Goal: Task Accomplishment & Management: Complete application form

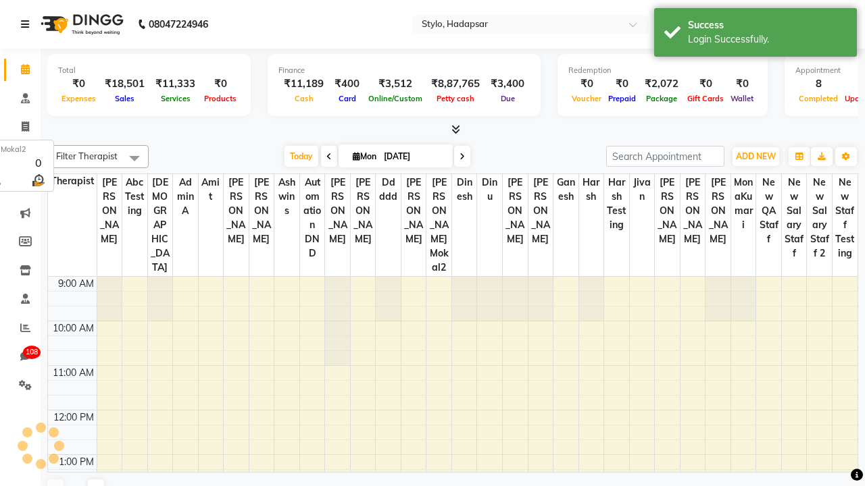
click at [28, 24] on icon at bounding box center [25, 24] width 8 height 9
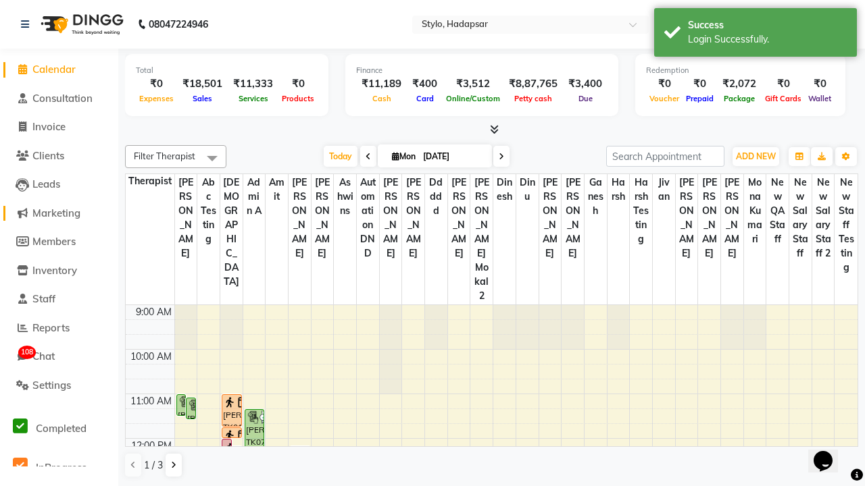
click at [59, 213] on span "Marketing" at bounding box center [56, 213] width 48 height 13
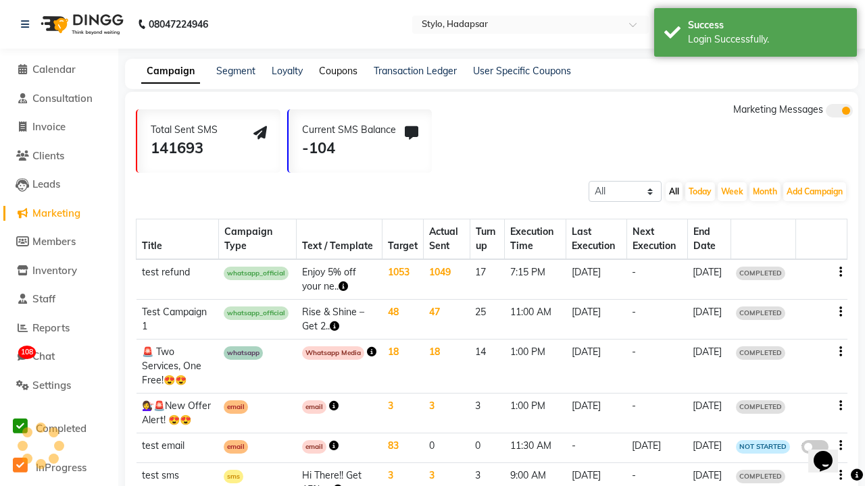
click at [337, 71] on link "Coupons" at bounding box center [338, 71] width 38 height 12
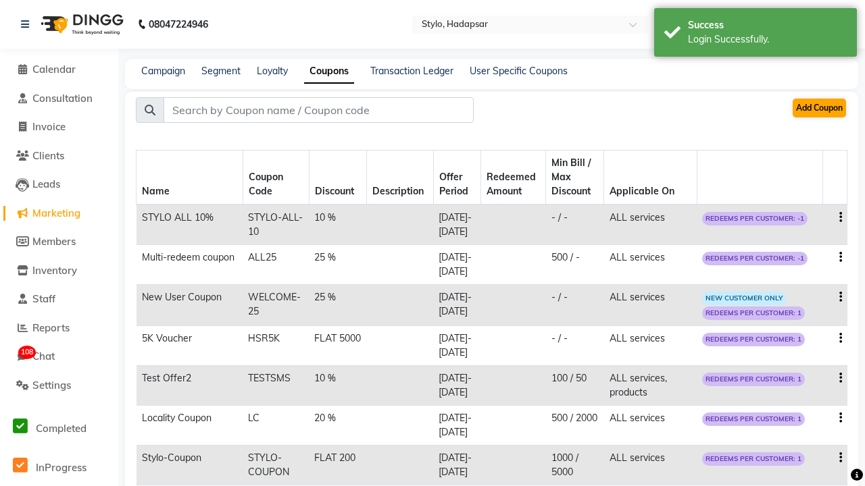
click at [818, 108] on button "Add Coupon" at bounding box center [818, 108] width 53 height 19
select select "PERCENTAGE"
select select "ALL"
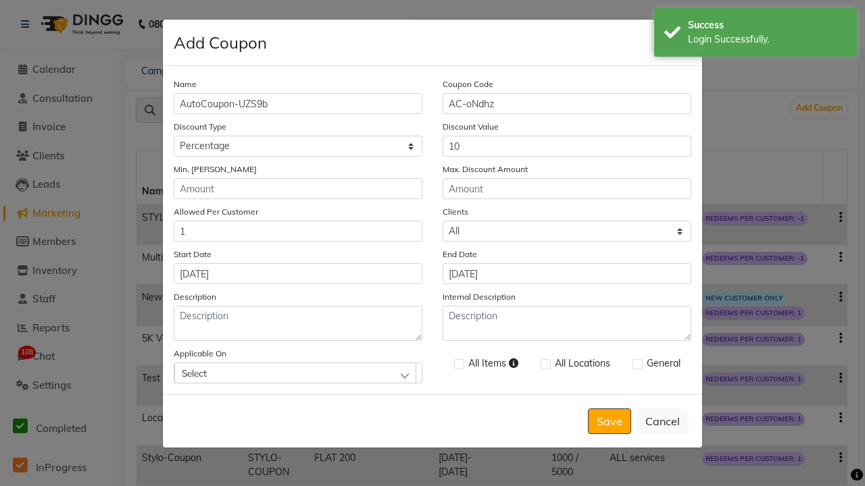
type input "[DATE]"
click at [298, 373] on div "Select" at bounding box center [295, 373] width 242 height 20
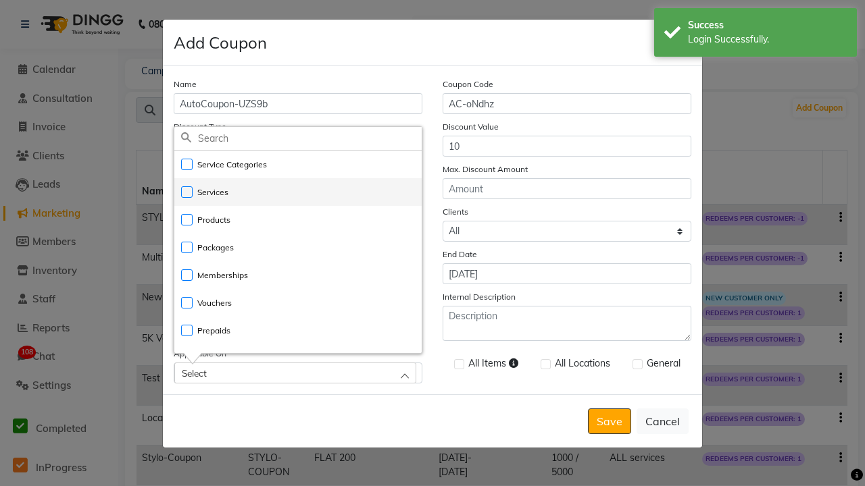
click at [298, 192] on li "Services" at bounding box center [297, 192] width 247 height 28
checkbox input "true"
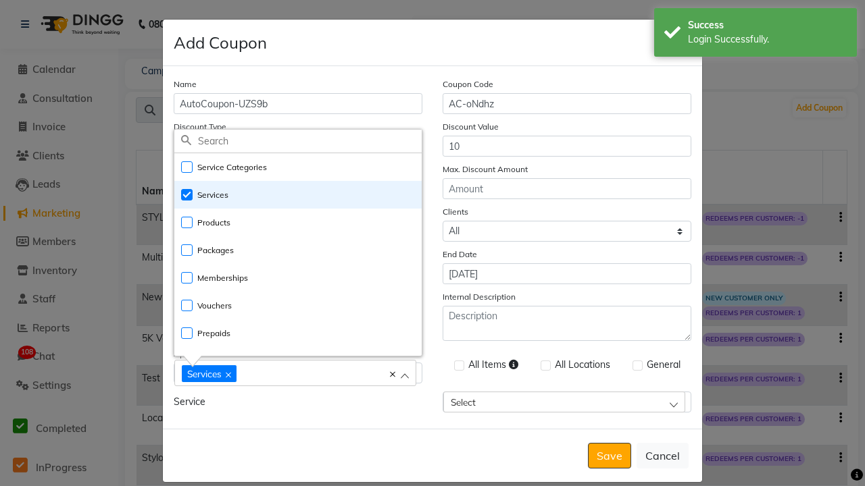
click at [298, 374] on div "Services" at bounding box center [288, 373] width 213 height 18
click at [458, 365] on label at bounding box center [459, 366] width 10 height 10
click at [458, 365] on input "checkbox" at bounding box center [458, 366] width 9 height 9
checkbox input "true"
click at [636, 365] on label at bounding box center [637, 366] width 10 height 10
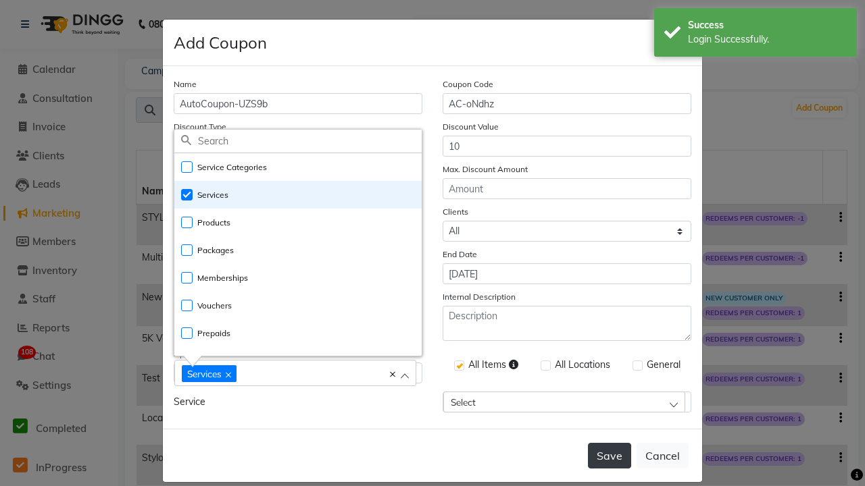
click at [636, 365] on input "checkbox" at bounding box center [636, 366] width 9 height 9
checkbox input "true"
click at [610, 443] on button "Save" at bounding box center [609, 456] width 43 height 26
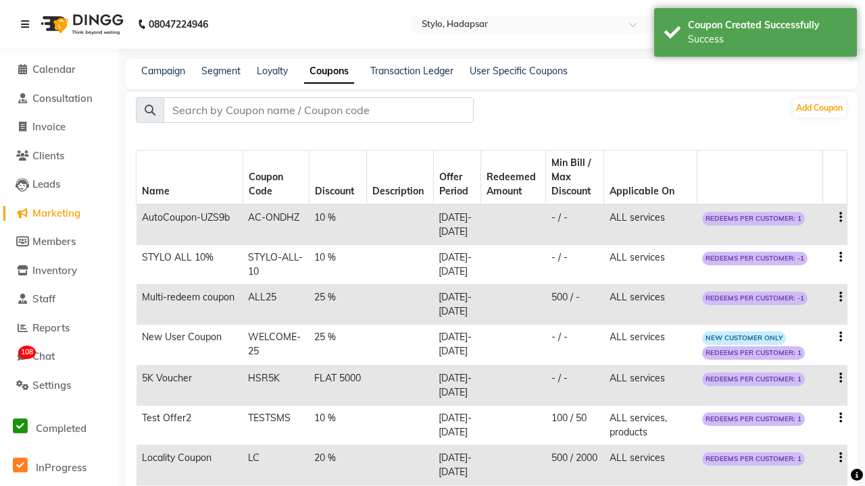
click at [755, 34] on div "Success" at bounding box center [767, 39] width 159 height 14
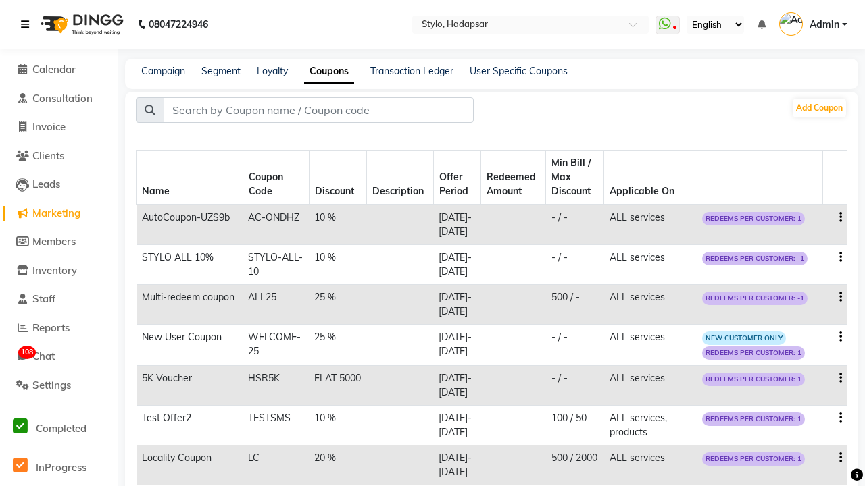
click at [28, 24] on icon at bounding box center [25, 24] width 8 height 9
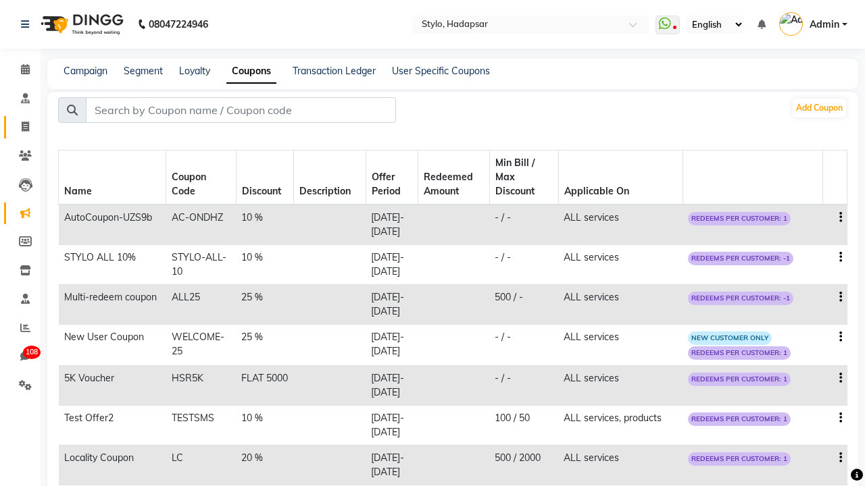
click at [20, 127] on span at bounding box center [26, 128] width 24 height 16
select select "service"
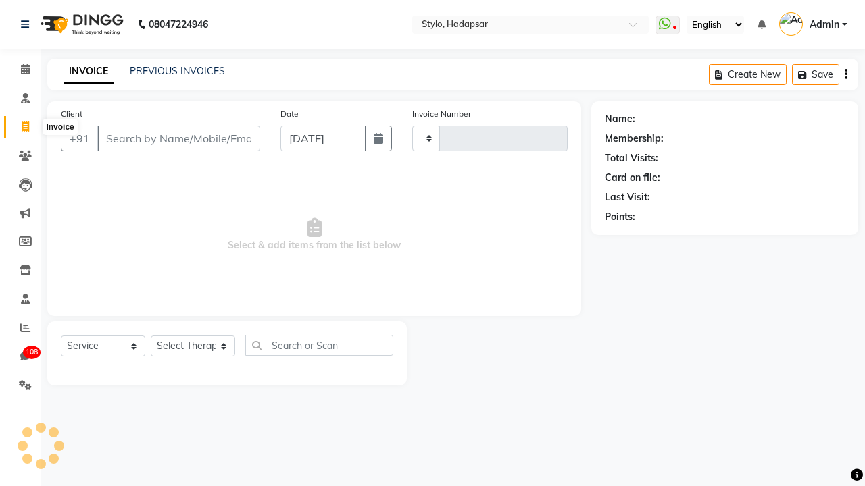
type input "Qa Dnd2"
select select "157"
type input "756"
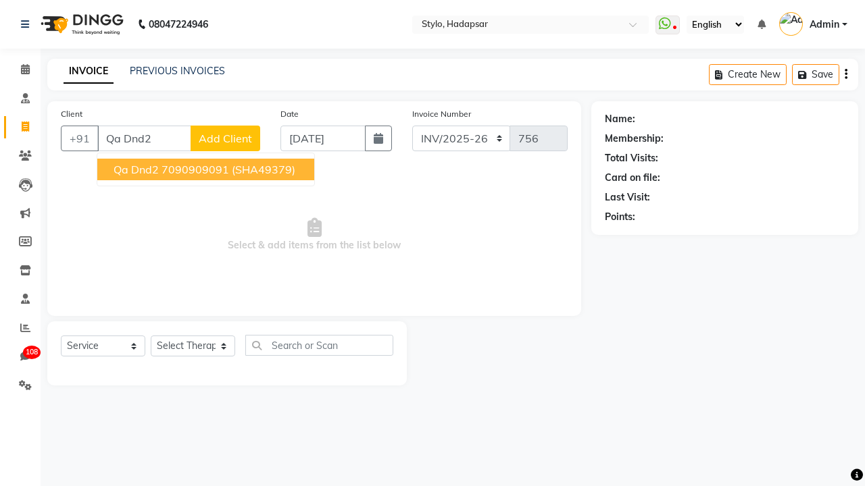
click at [205, 170] on ngb-highlight "7090909091" at bounding box center [195, 170] width 68 height 14
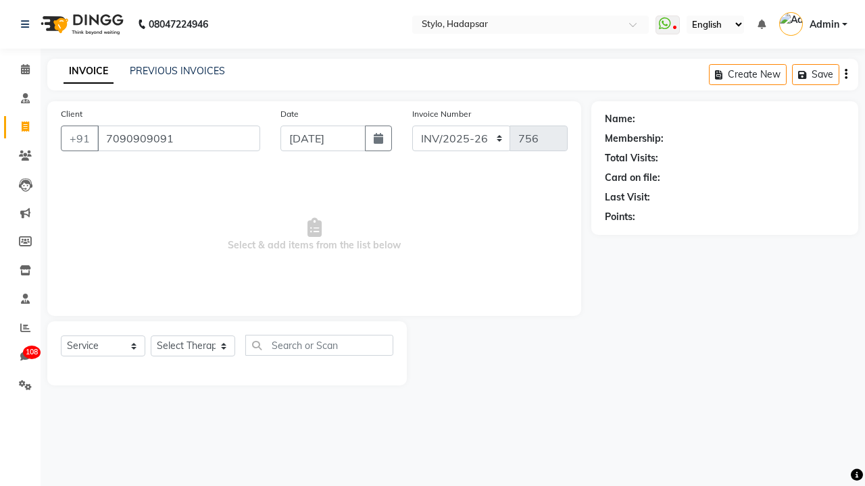
type input "7090909091"
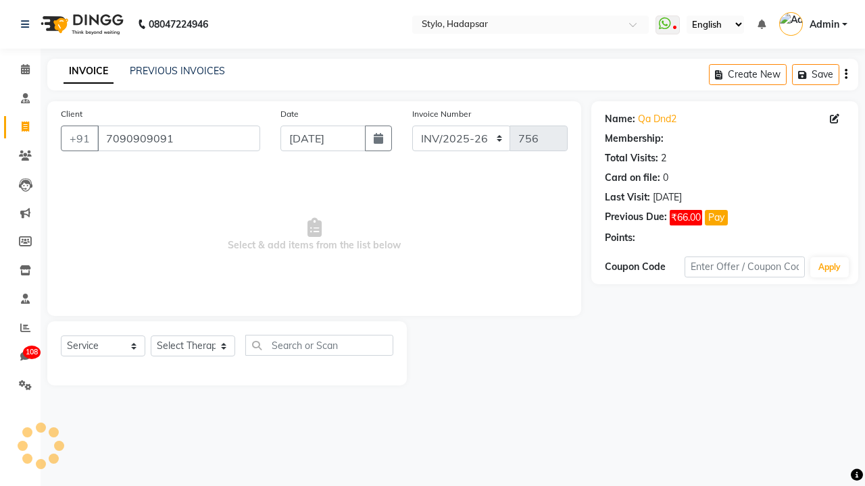
select select "1: Object"
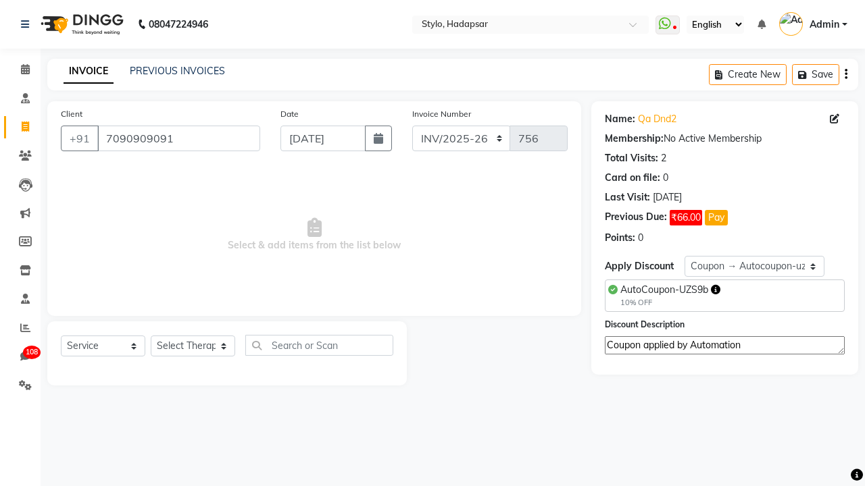
select select "267"
type textarea "Coupon applied by Automation"
select select "Z73944"
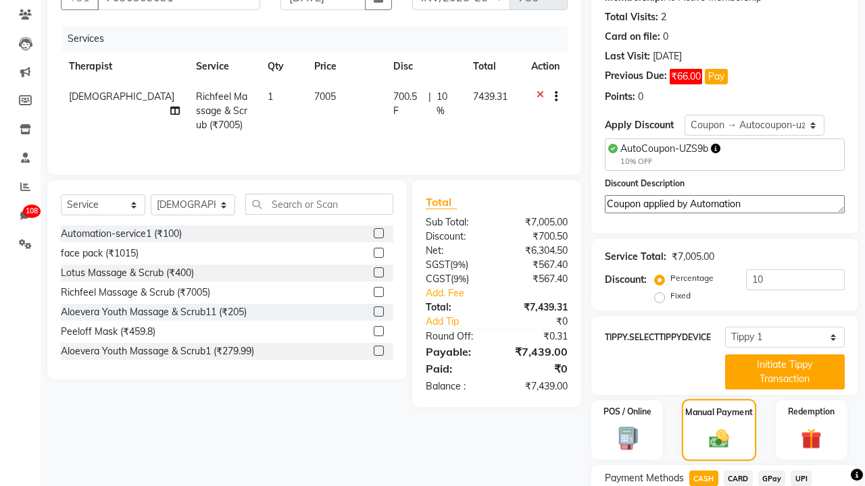
checkbox input "false"
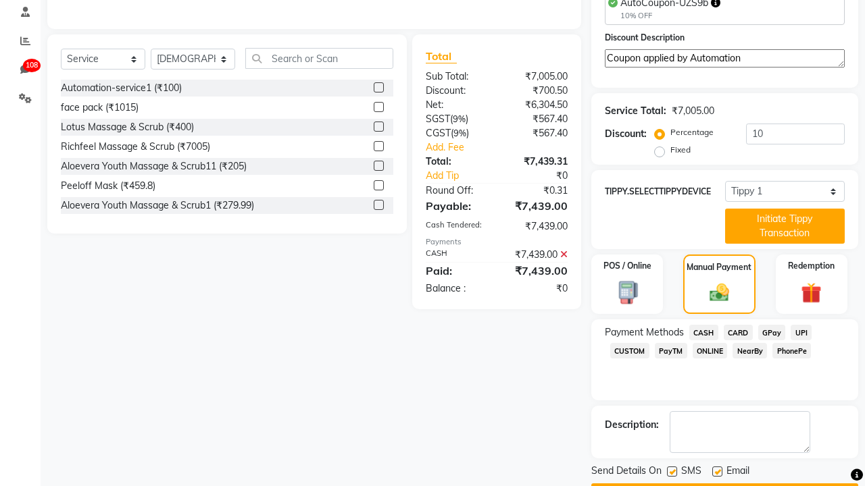
click at [671, 471] on label at bounding box center [672, 472] width 10 height 10
click at [671, 471] on input "checkbox" at bounding box center [671, 472] width 9 height 9
checkbox input "false"
click at [717, 471] on label at bounding box center [717, 472] width 10 height 10
click at [717, 471] on input "checkbox" at bounding box center [716, 472] width 9 height 9
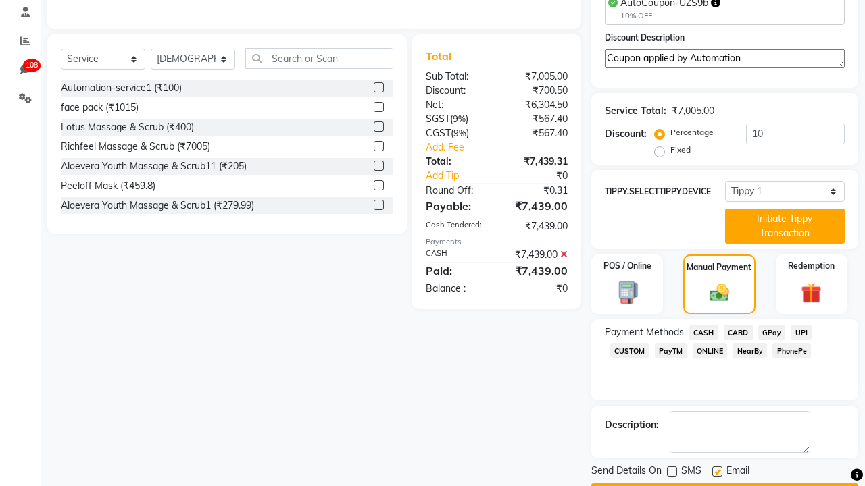
checkbox input "false"
click at [724, 484] on button "Checkout" at bounding box center [724, 494] width 267 height 21
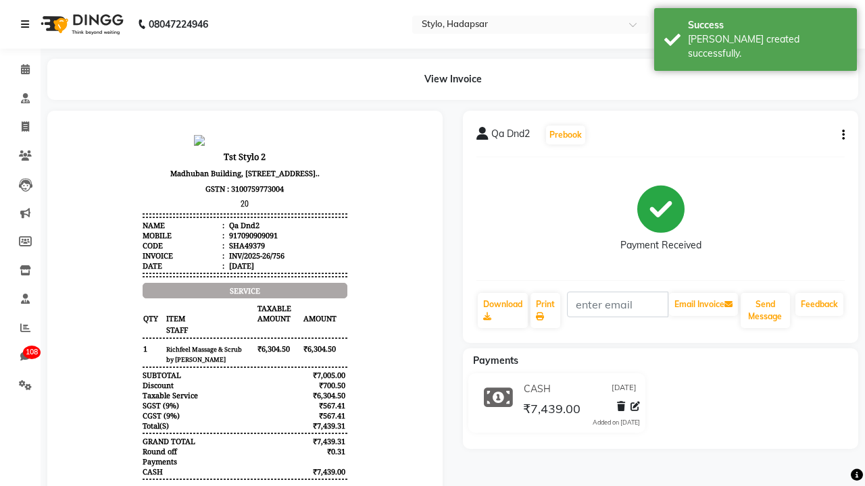
click at [755, 34] on div "[PERSON_NAME] created successfully." at bounding box center [767, 46] width 159 height 28
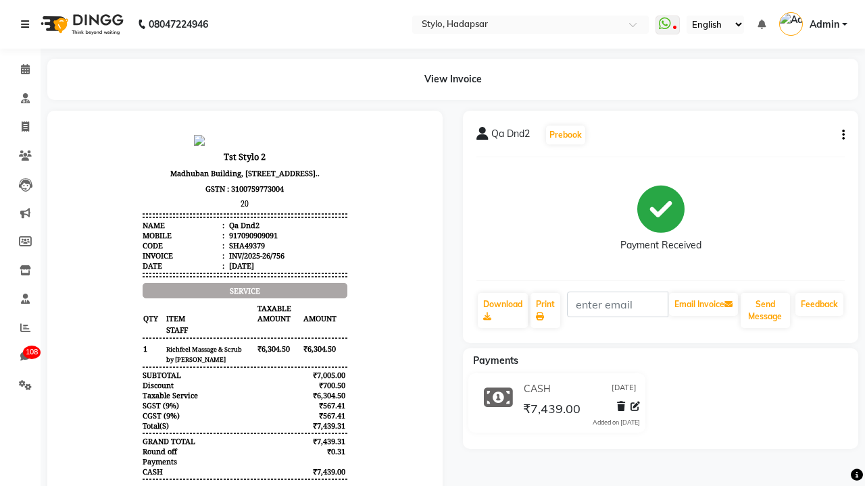
click at [28, 24] on icon at bounding box center [25, 24] width 8 height 9
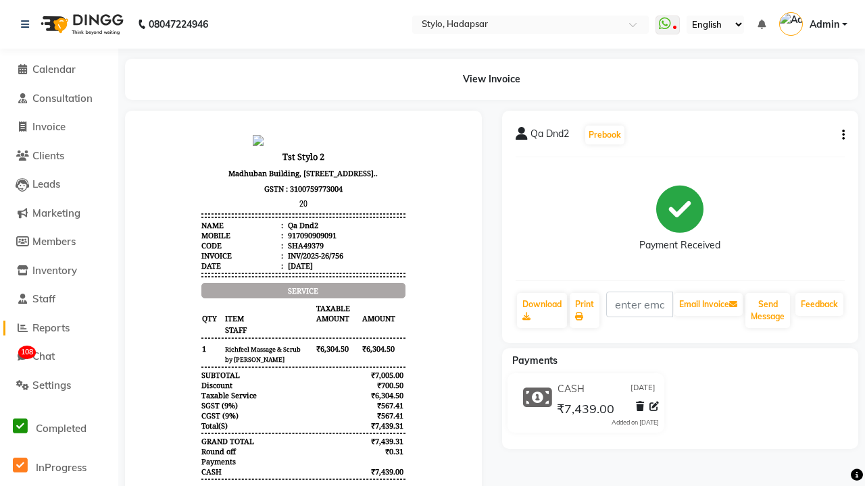
click at [59, 328] on span "Reports" at bounding box center [50, 328] width 37 height 13
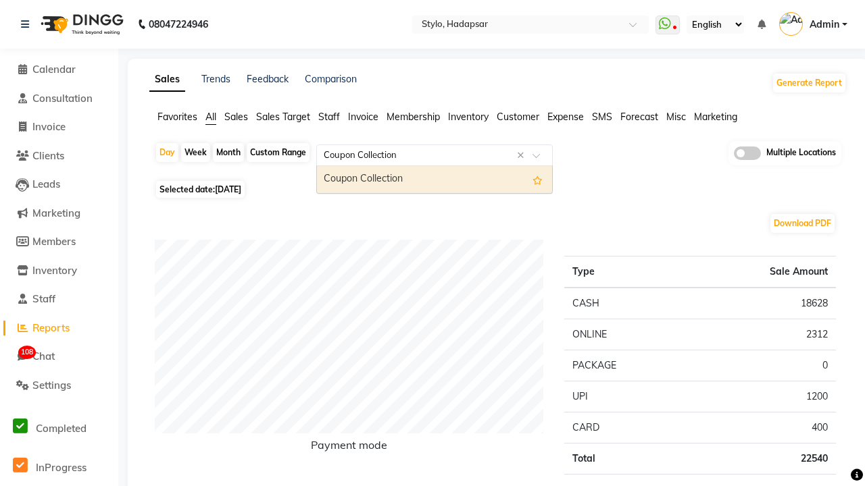
click at [434, 180] on div "Coupon Collection" at bounding box center [434, 179] width 235 height 27
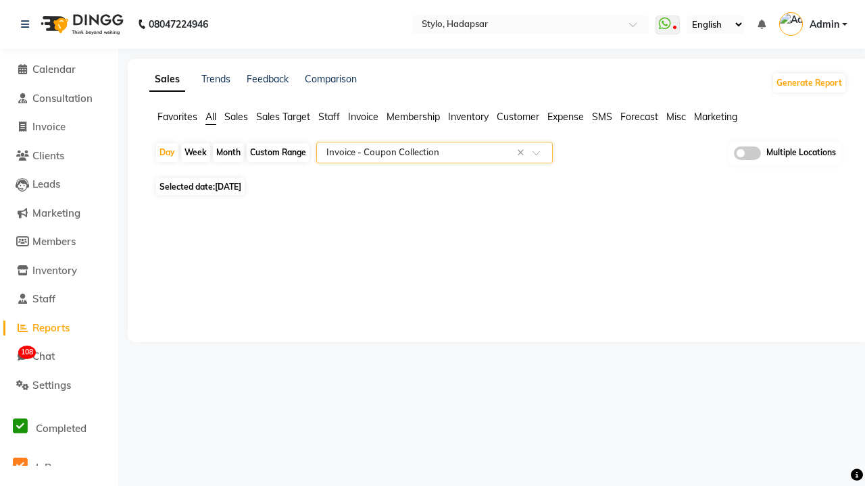
select select "filtered_report"
select select "csv"
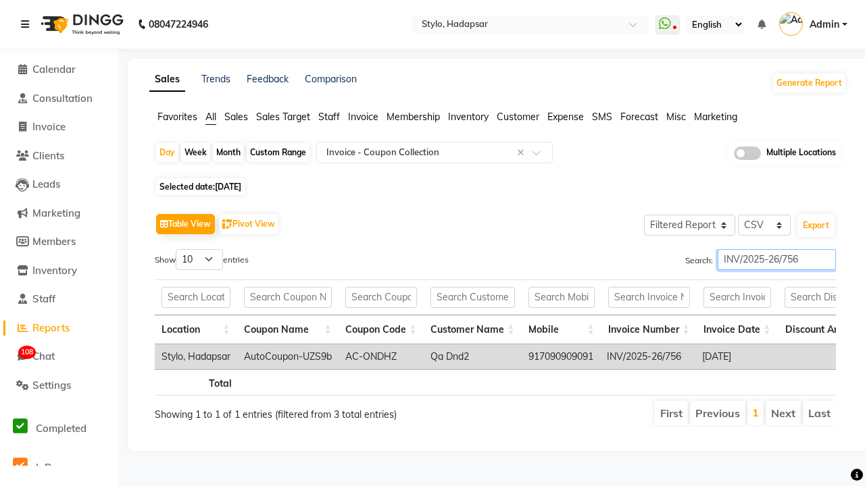
type input "INV/2025-26/756"
click at [28, 24] on icon at bounding box center [25, 24] width 8 height 9
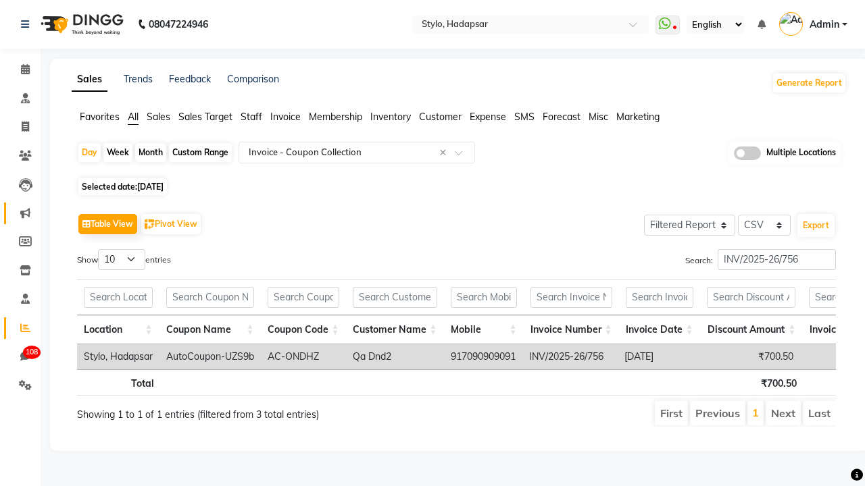
click at [20, 213] on icon at bounding box center [25, 213] width 10 height 10
